Goal: Information Seeking & Learning: Learn about a topic

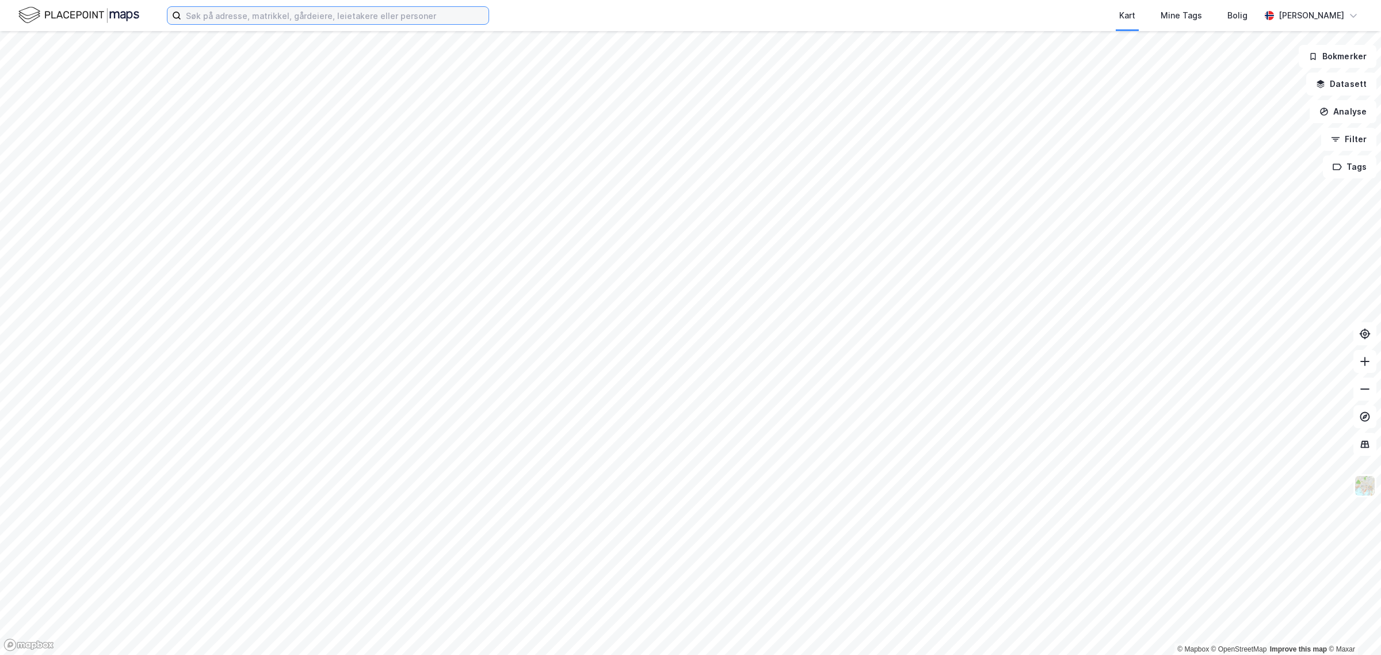
click at [227, 14] on input at bounding box center [334, 15] width 307 height 17
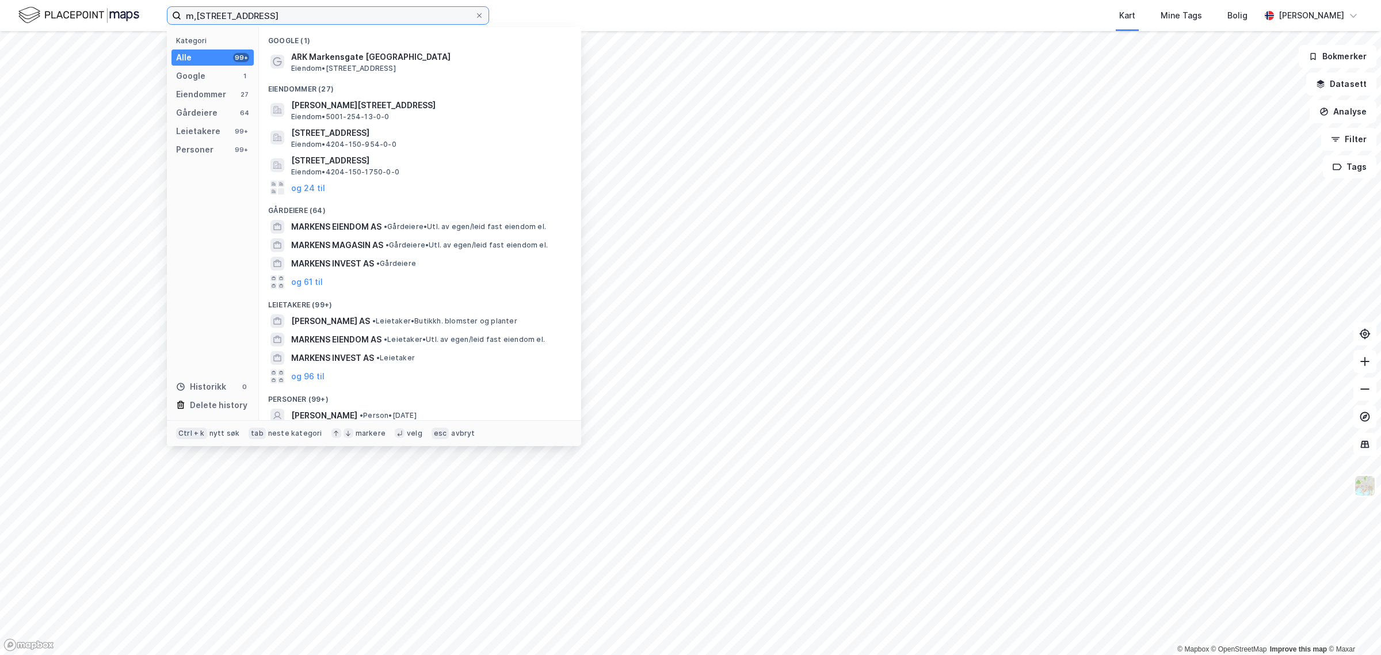
type input "m,[STREET_ADDRESS]"
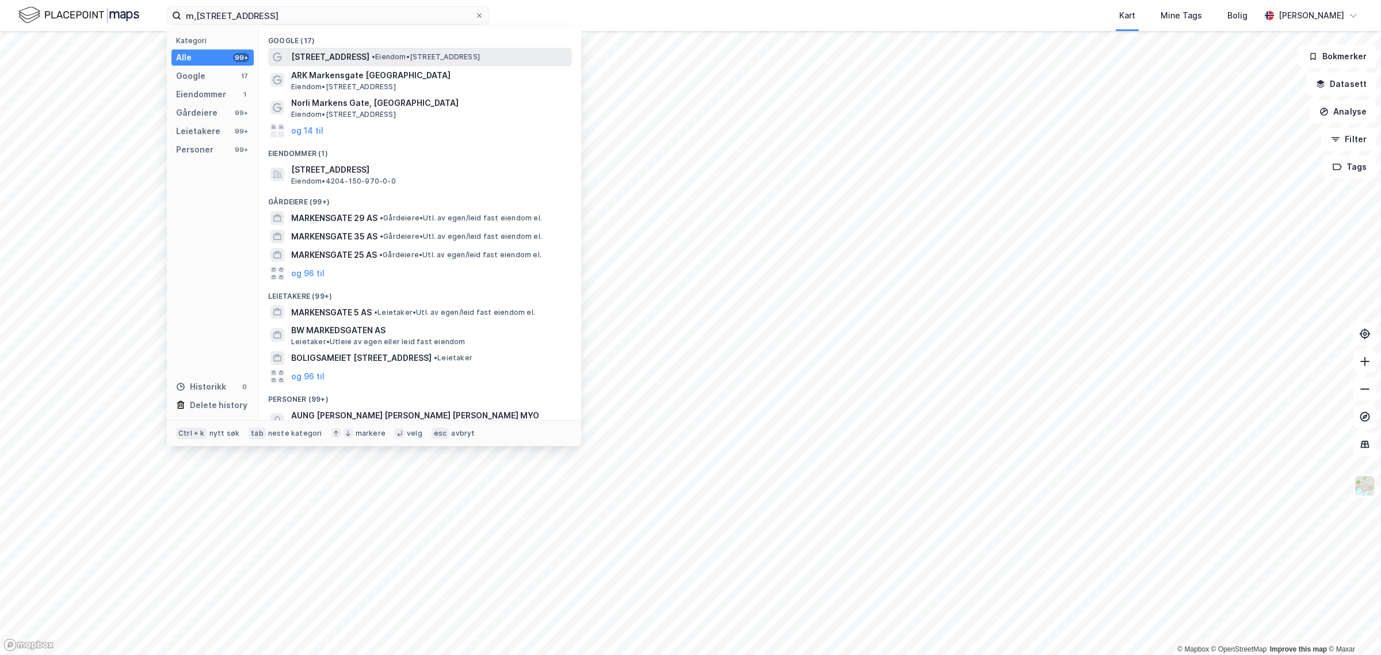
click at [318, 64] on div "[STREET_ADDRESS] • Eiendom • [STREET_ADDRESS]" at bounding box center [420, 57] width 304 height 18
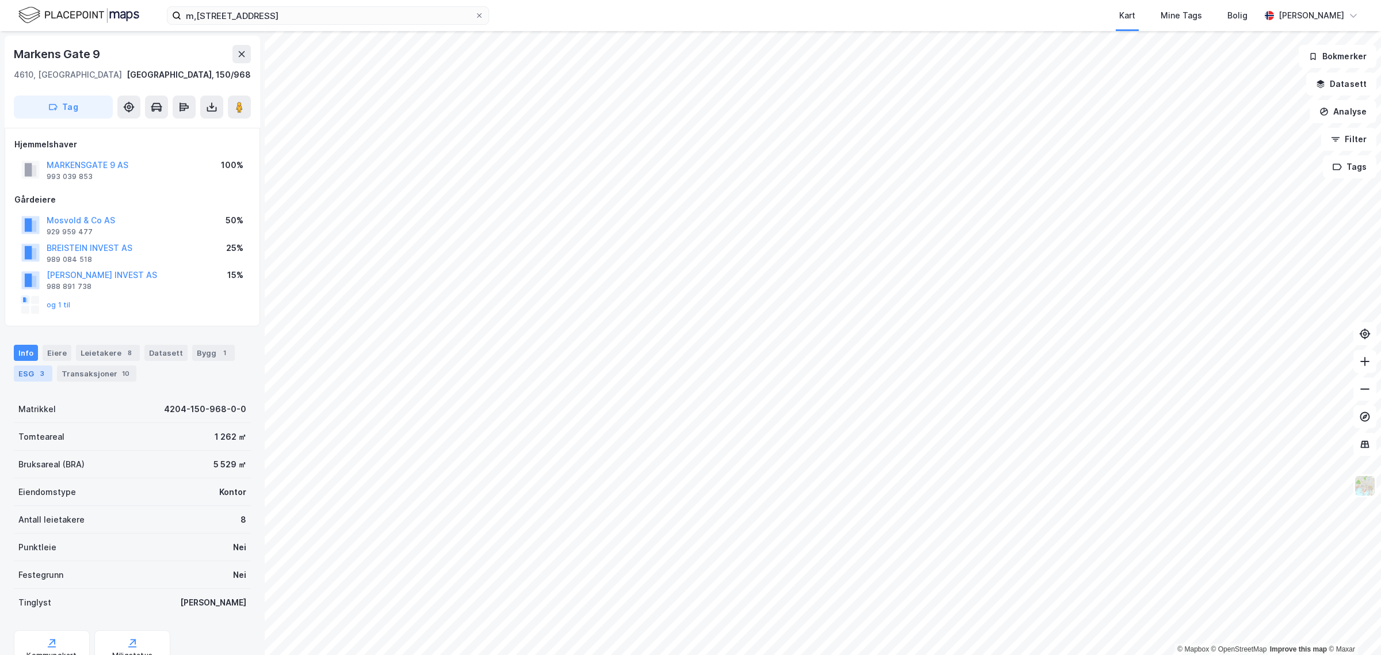
click at [35, 375] on div "ESG 3" at bounding box center [33, 373] width 39 height 16
